Goal: Navigation & Orientation: Find specific page/section

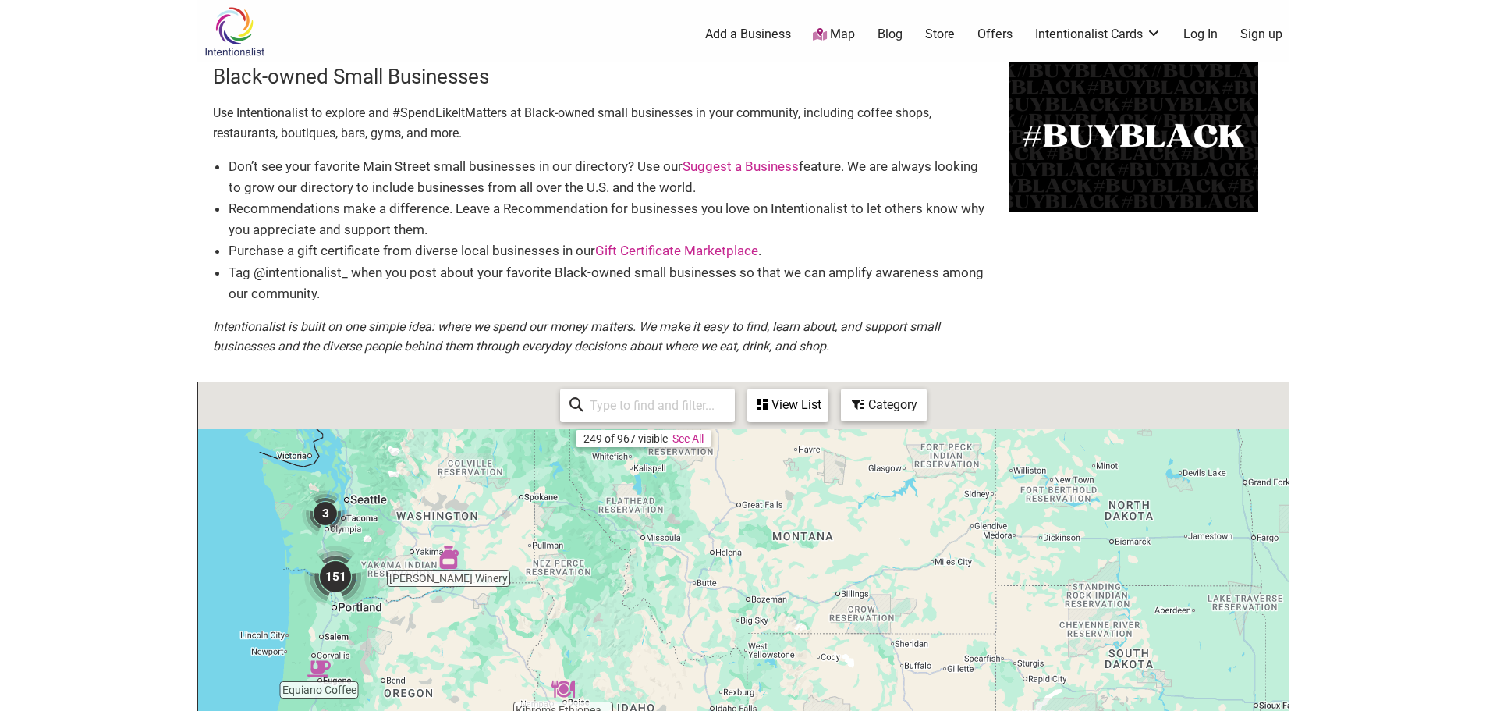
drag, startPoint x: 343, startPoint y: 441, endPoint x: 466, endPoint y: 626, distance: 221.8
click at [466, 626] on div "To navigate, press the arrow keys." at bounding box center [743, 685] width 1091 height 607
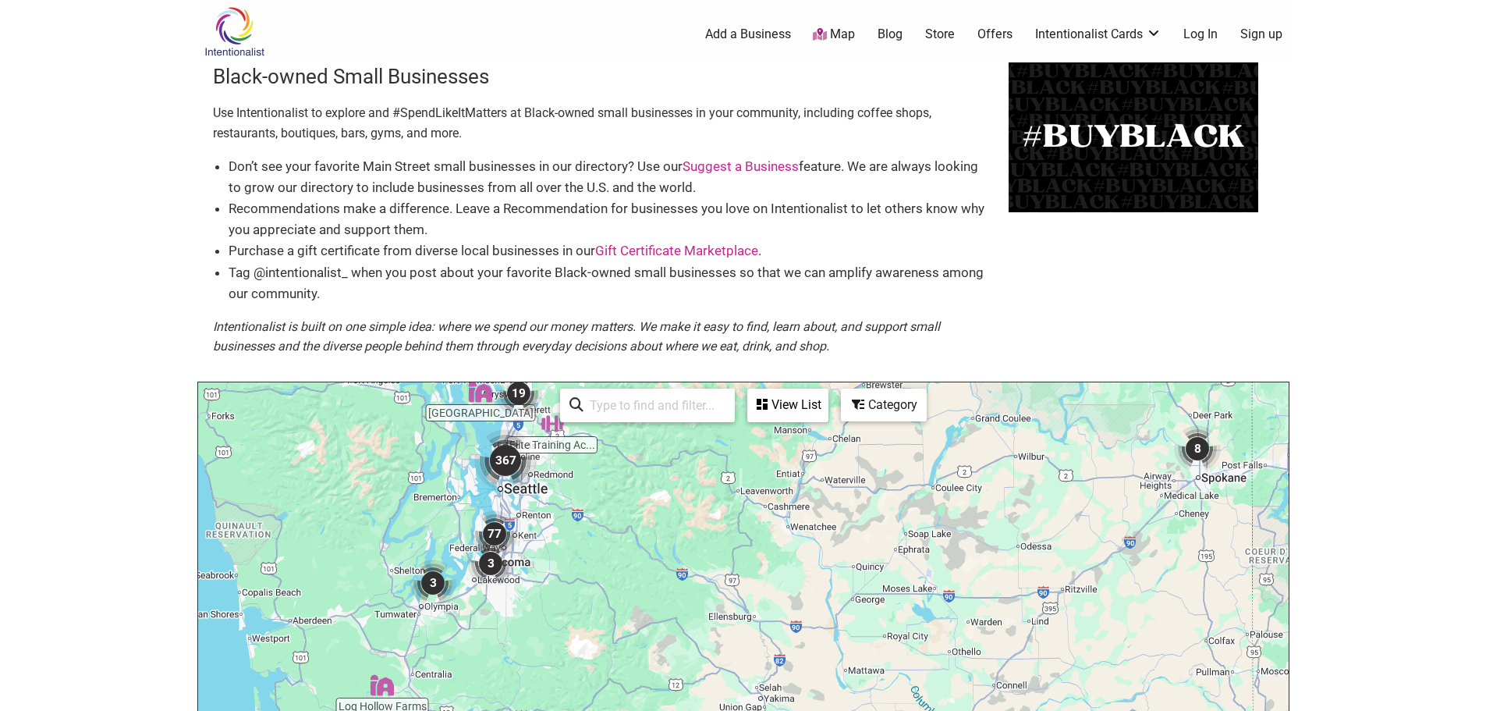
drag, startPoint x: 461, startPoint y: 606, endPoint x: 575, endPoint y: 563, distance: 121.7
click at [575, 563] on div "To navigate, press the arrow keys." at bounding box center [743, 685] width 1091 height 607
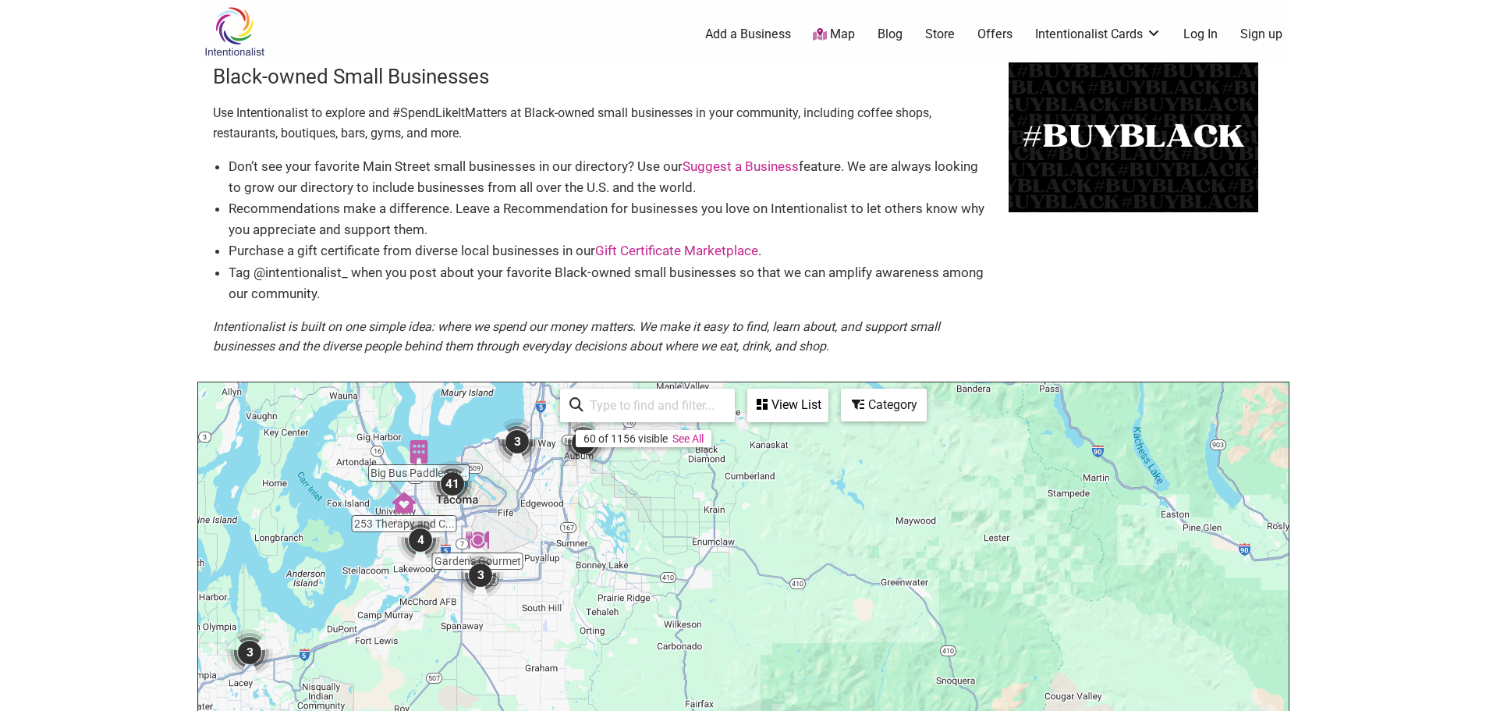
drag, startPoint x: 549, startPoint y: 522, endPoint x: 567, endPoint y: 607, distance: 86.9
click at [567, 607] on div "To navigate, press the arrow keys." at bounding box center [743, 685] width 1091 height 607
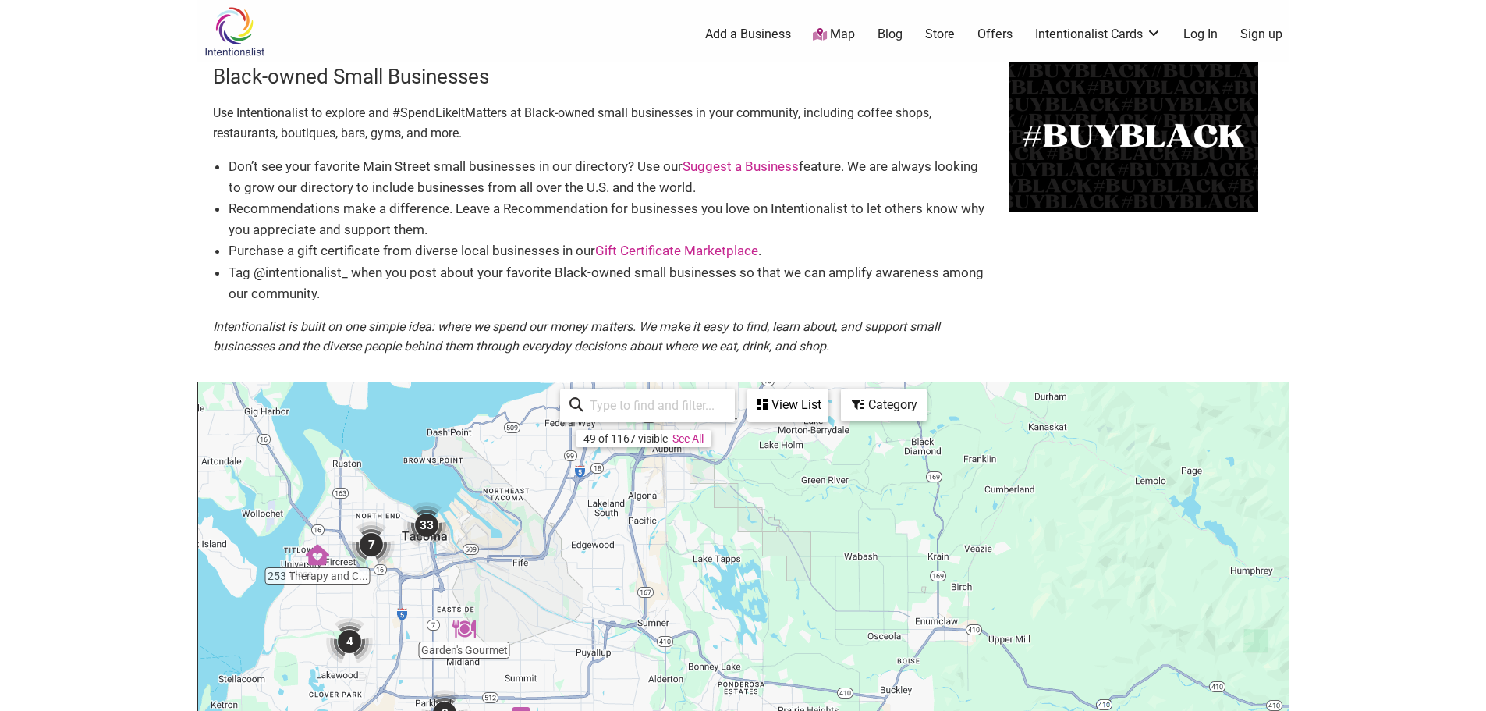
drag, startPoint x: 523, startPoint y: 547, endPoint x: 598, endPoint y: 686, distance: 158.2
click at [598, 686] on div "To navigate, press the arrow keys." at bounding box center [743, 685] width 1091 height 607
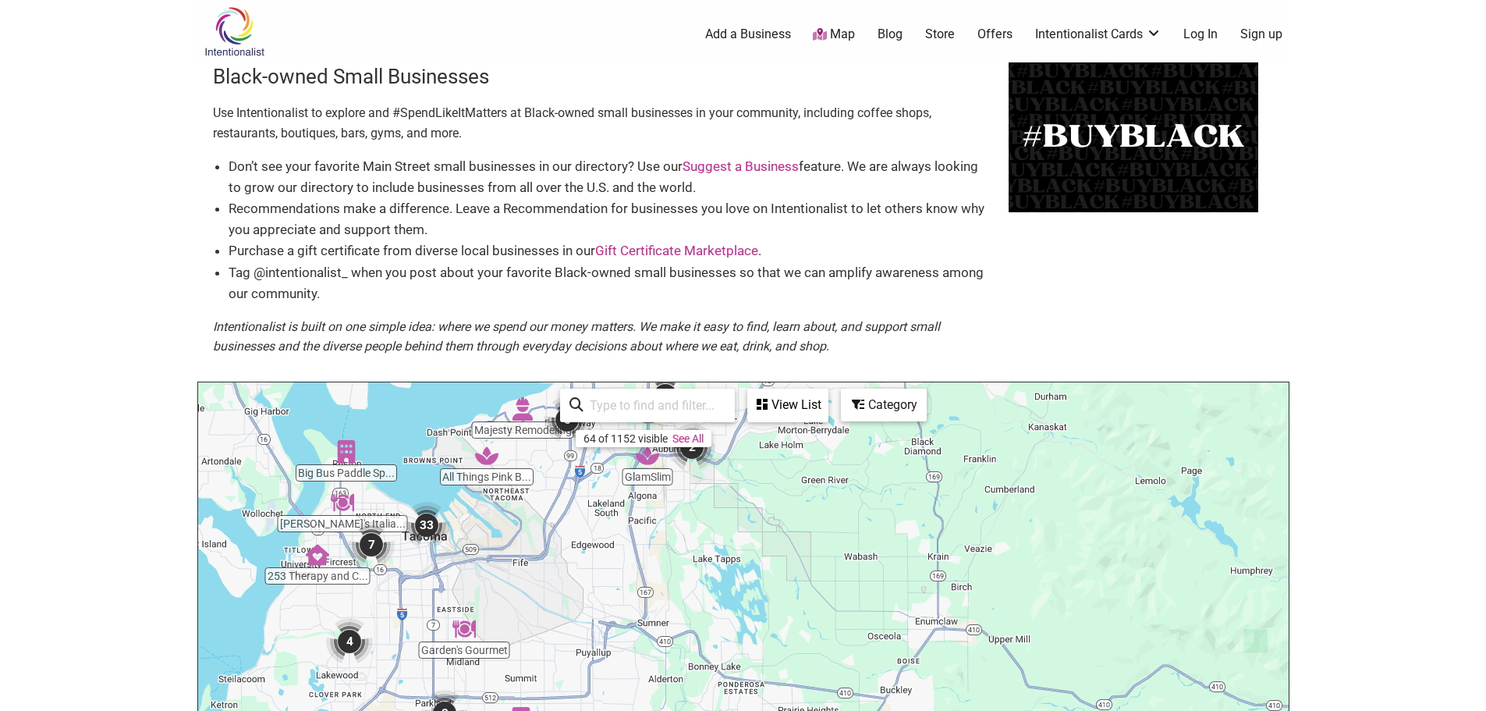
click at [368, 474] on div "To navigate, press the arrow keys." at bounding box center [743, 685] width 1091 height 607
click at [346, 457] on img "Big Bus Paddle Sports" at bounding box center [346, 451] width 23 height 23
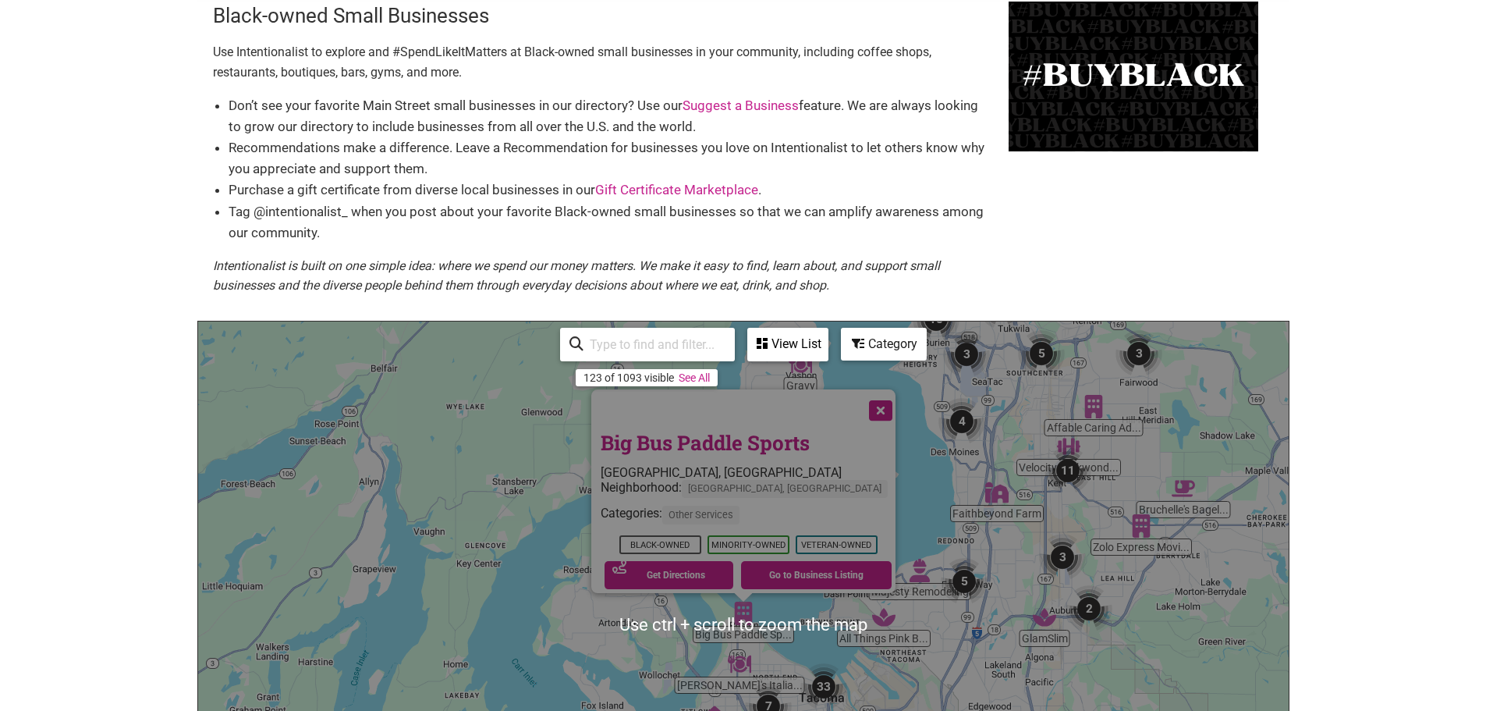
scroll to position [78, 0]
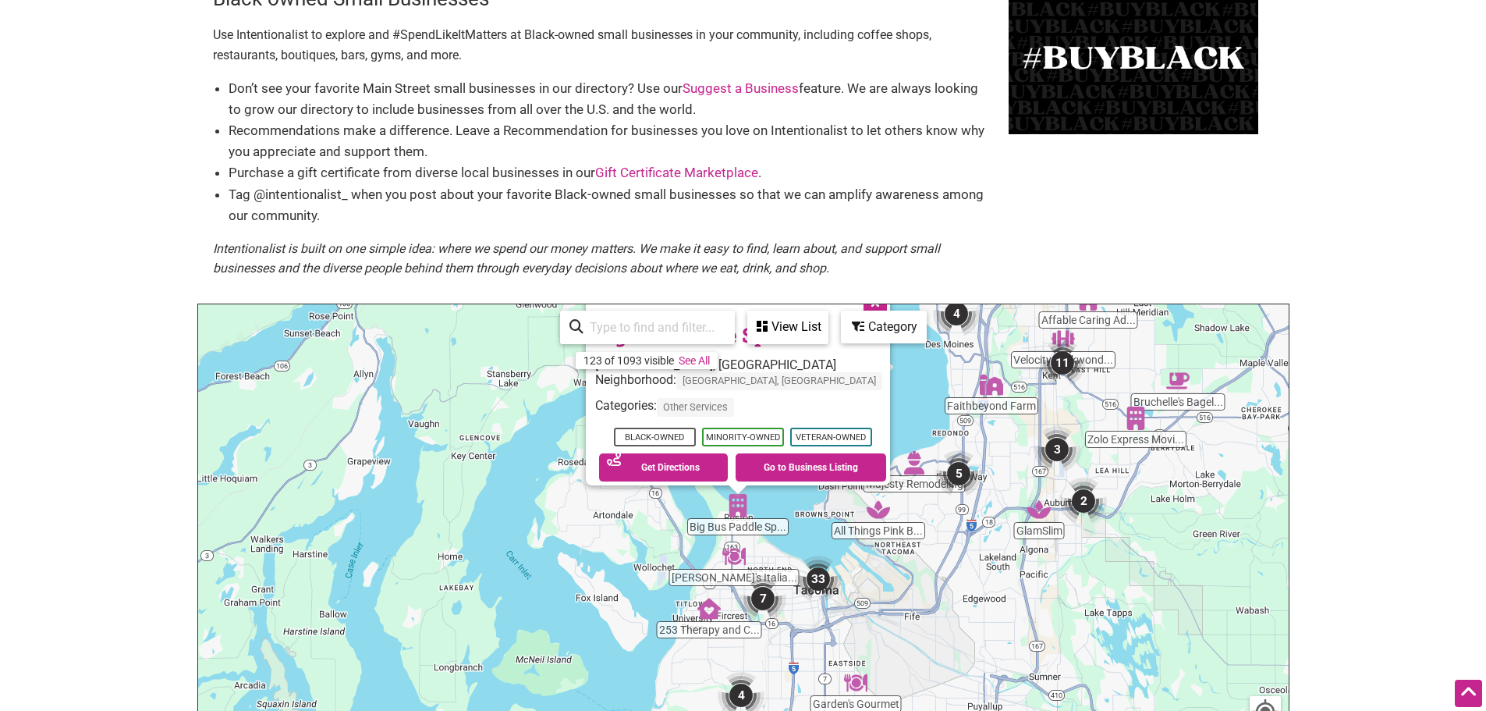
drag, startPoint x: 870, startPoint y: 679, endPoint x: 869, endPoint y: 604, distance: 74.9
click at [869, 605] on div "To navigate, press the arrow keys. Big Bus Paddle Sports Ruston, WA Neighborhoo…" at bounding box center [743, 607] width 1091 height 607
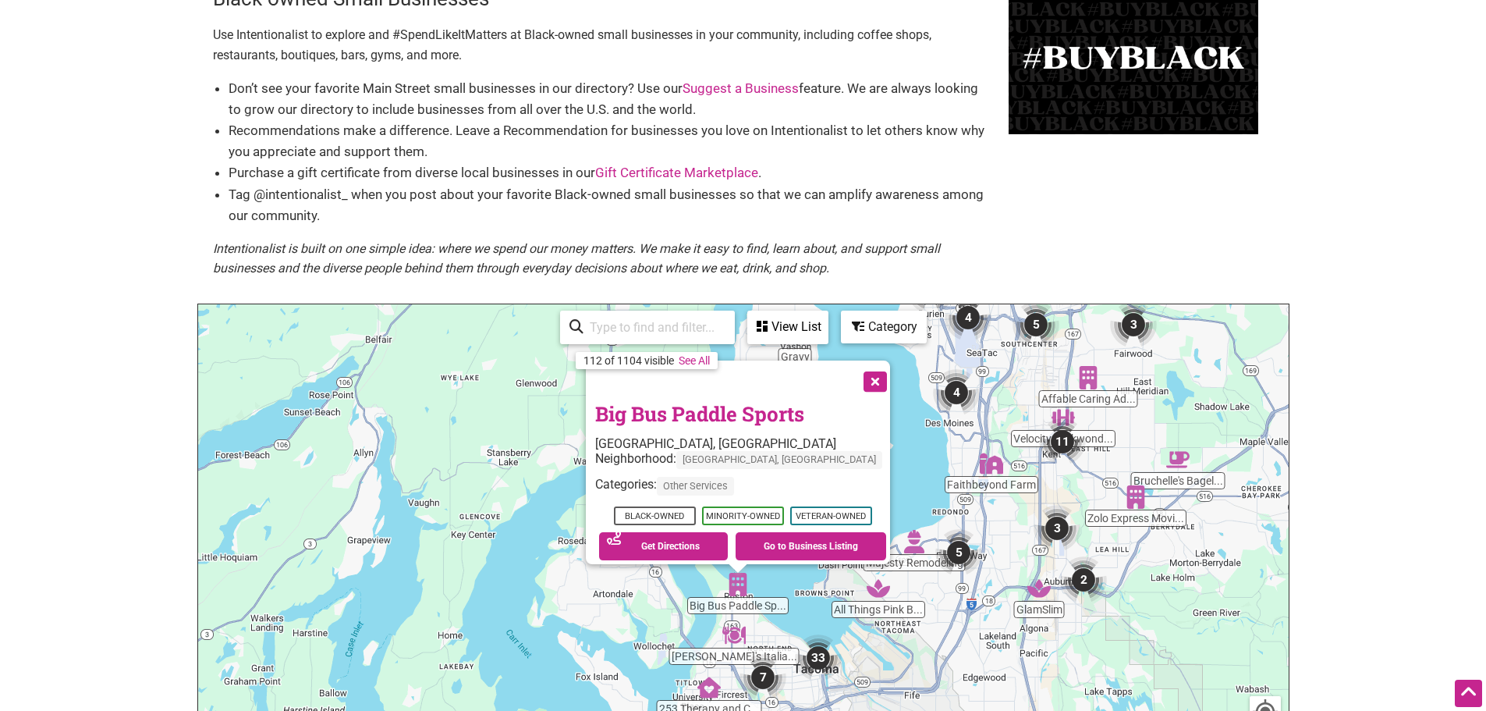
click at [815, 662] on img "33" at bounding box center [818, 657] width 47 height 47
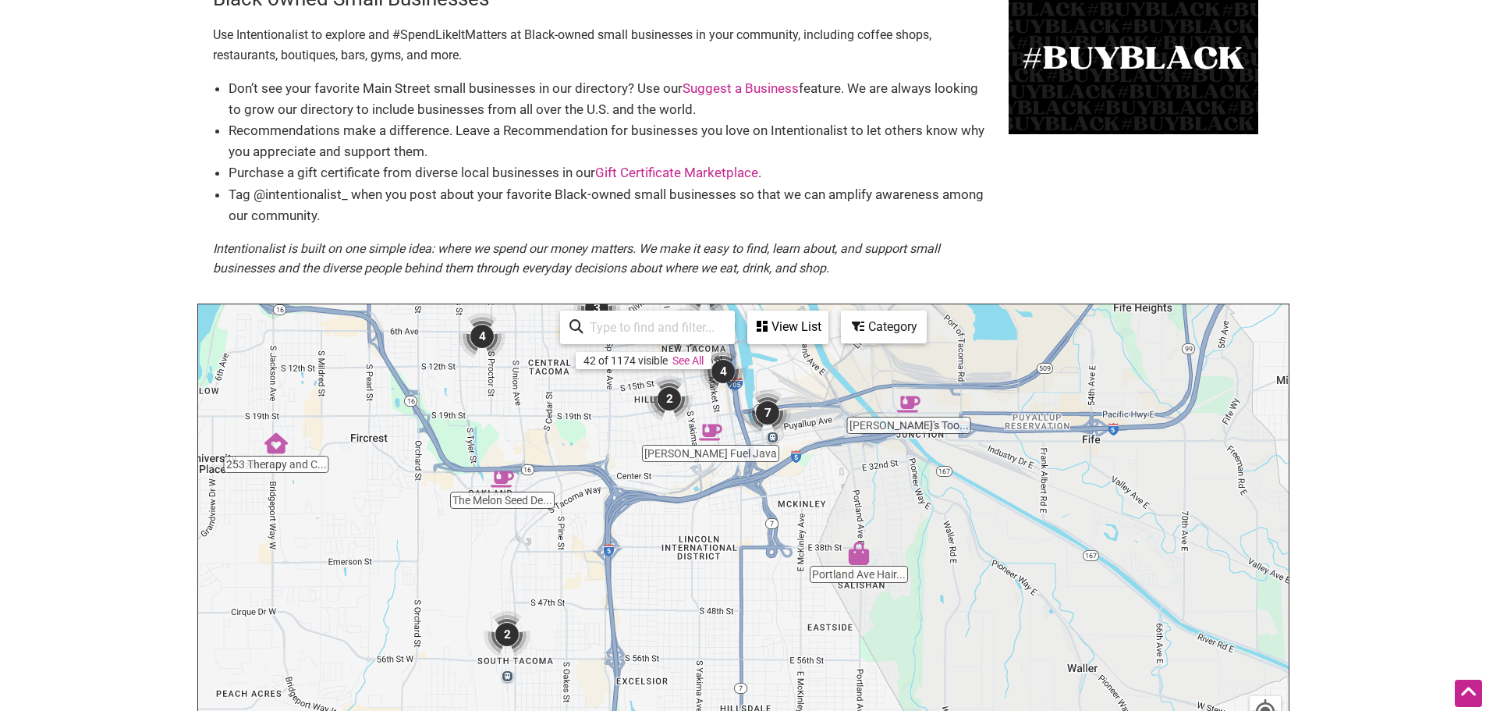
drag, startPoint x: 783, startPoint y: 676, endPoint x: 779, endPoint y: 489, distance: 186.5
click at [779, 489] on div "To navigate, press the arrow keys." at bounding box center [743, 607] width 1091 height 607
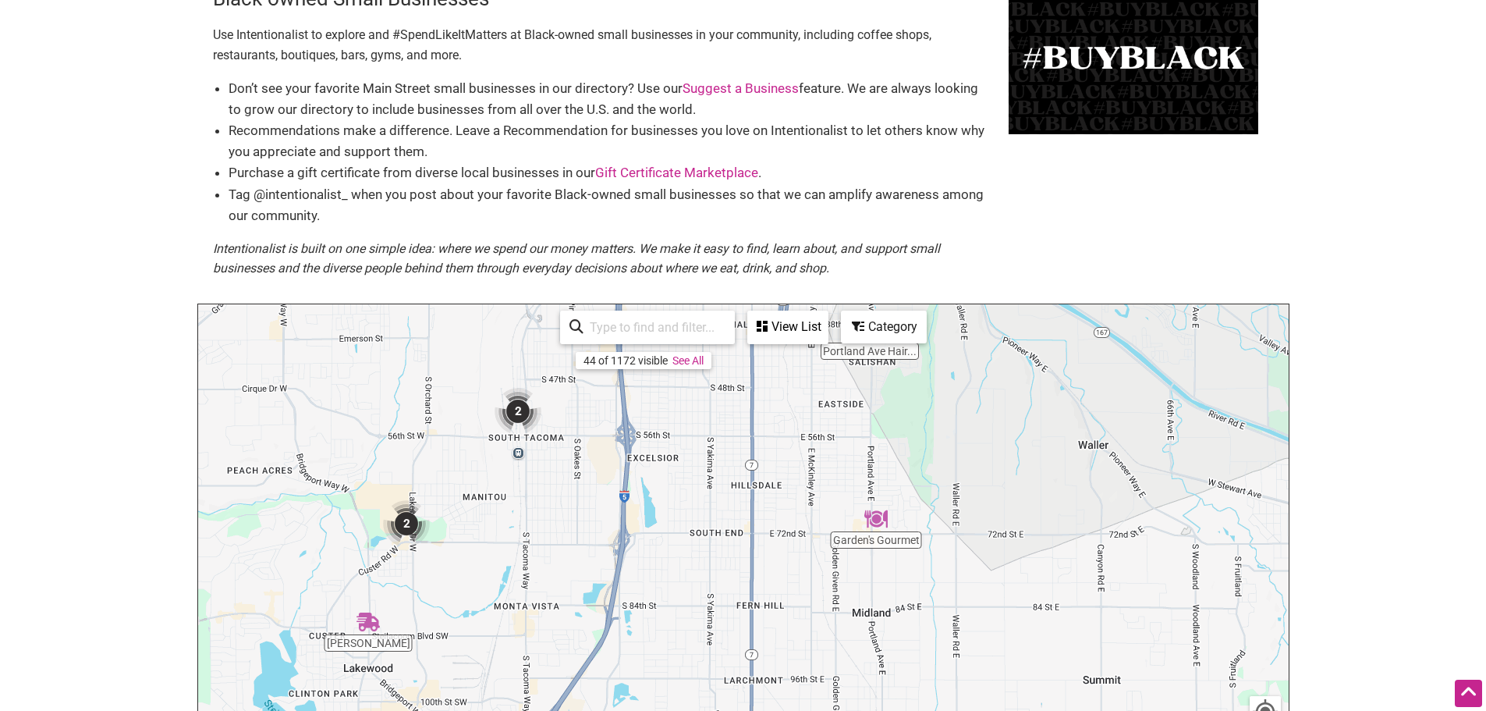
drag, startPoint x: 749, startPoint y: 646, endPoint x: 760, endPoint y: 420, distance: 226.5
click at [760, 420] on div "To navigate, press the arrow keys." at bounding box center [743, 607] width 1091 height 607
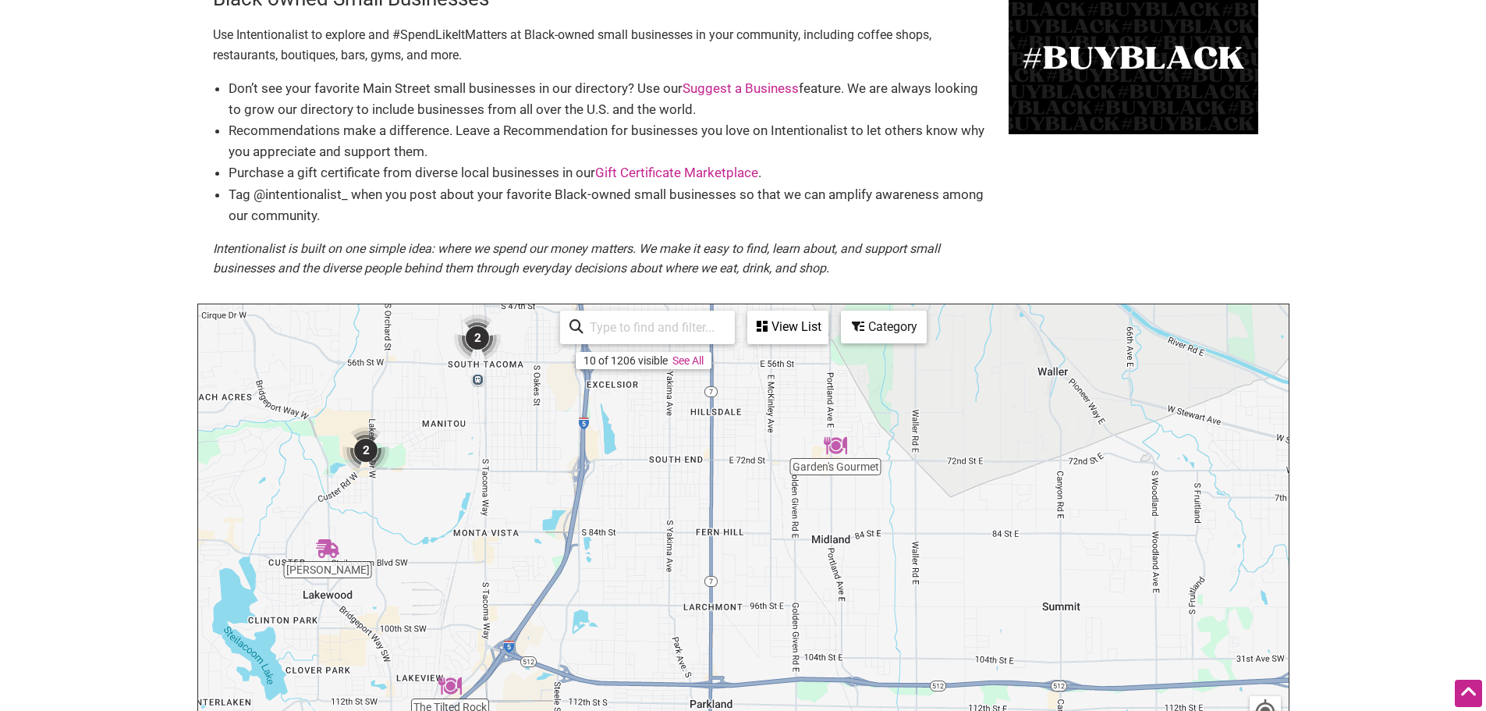
drag, startPoint x: 791, startPoint y: 609, endPoint x: 744, endPoint y: 528, distance: 93.7
click at [744, 528] on div "To navigate, press the arrow keys." at bounding box center [743, 607] width 1091 height 607
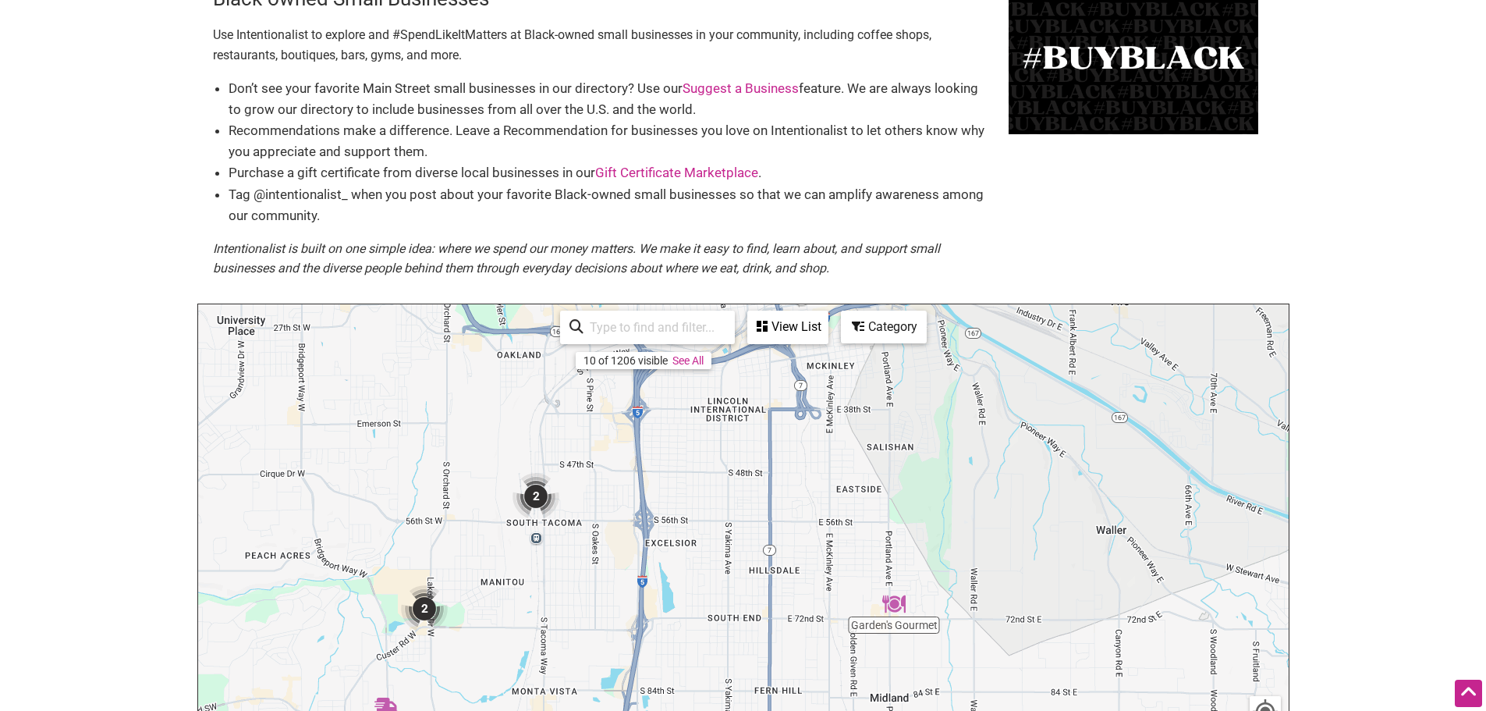
drag, startPoint x: 746, startPoint y: 494, endPoint x: 811, endPoint y: 669, distance: 186.6
click at [811, 669] on div "To navigate, press the arrow keys." at bounding box center [743, 607] width 1091 height 607
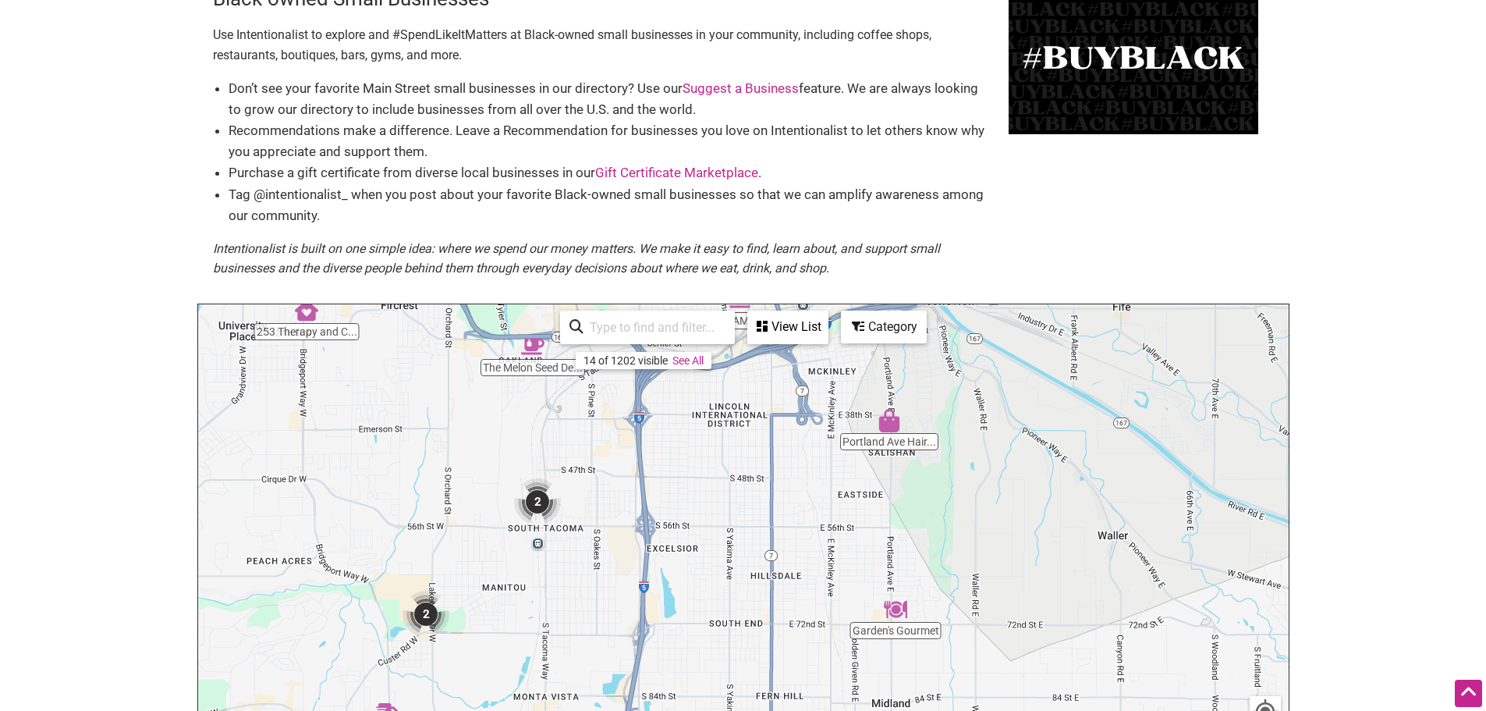
click at [890, 427] on img "Portland Ave Hair & Beauty Supply" at bounding box center [889, 420] width 23 height 23
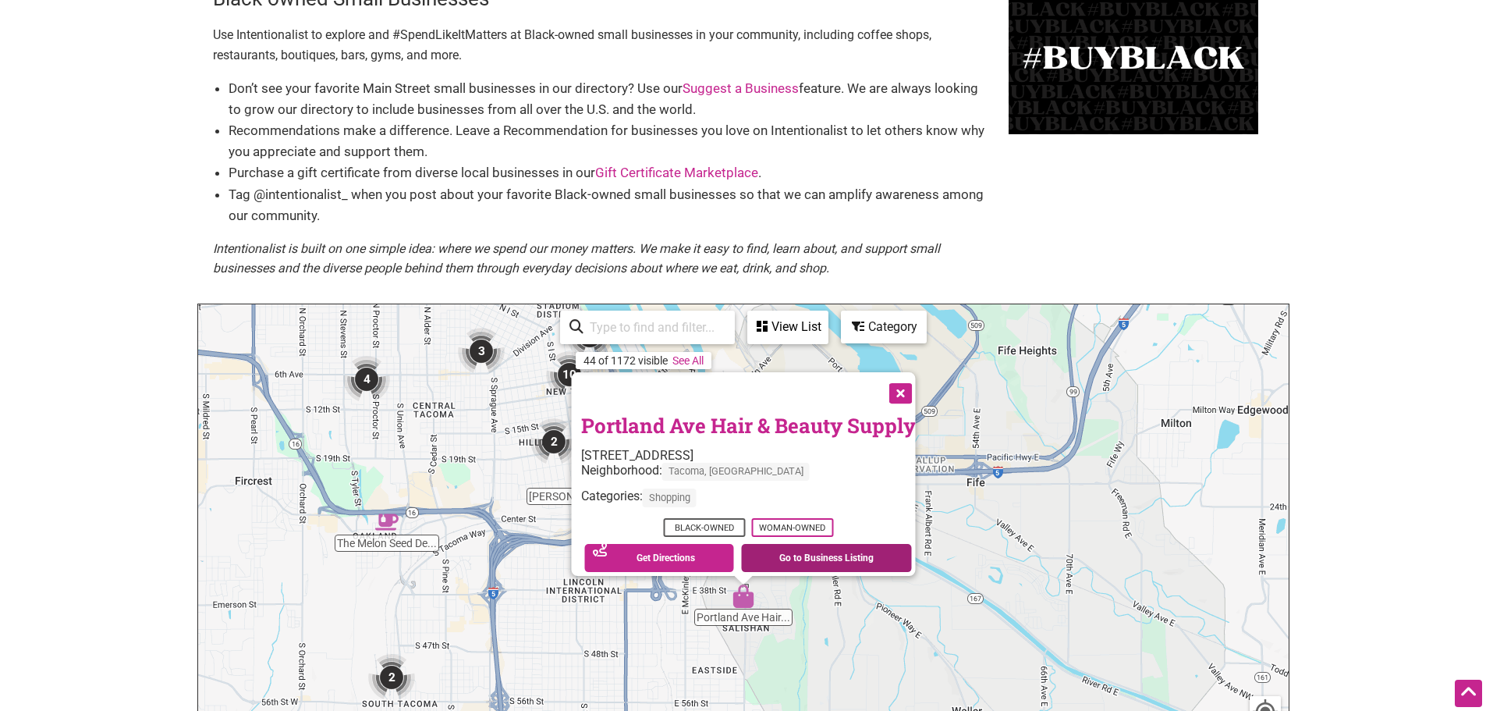
click at [766, 560] on link "Go to Business Listing" at bounding box center [826, 558] width 171 height 28
